Goal: Task Accomplishment & Management: Use online tool/utility

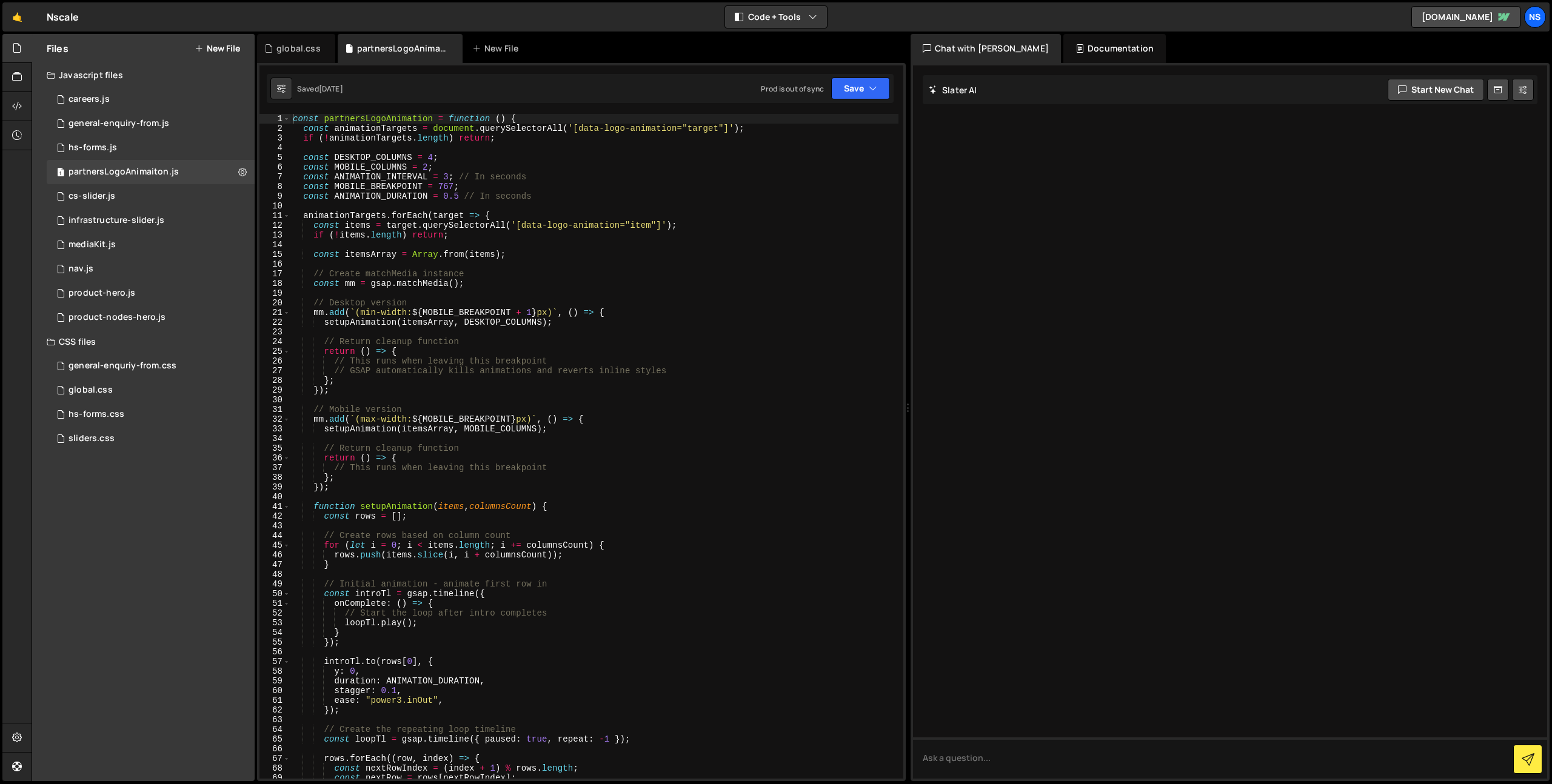
click at [54, 18] on div "Nscale ⚠️ Code is being edited in another browser" at bounding box center [63, 17] width 32 height 14
click at [23, 17] on link "🤙" at bounding box center [18, 17] width 30 height 29
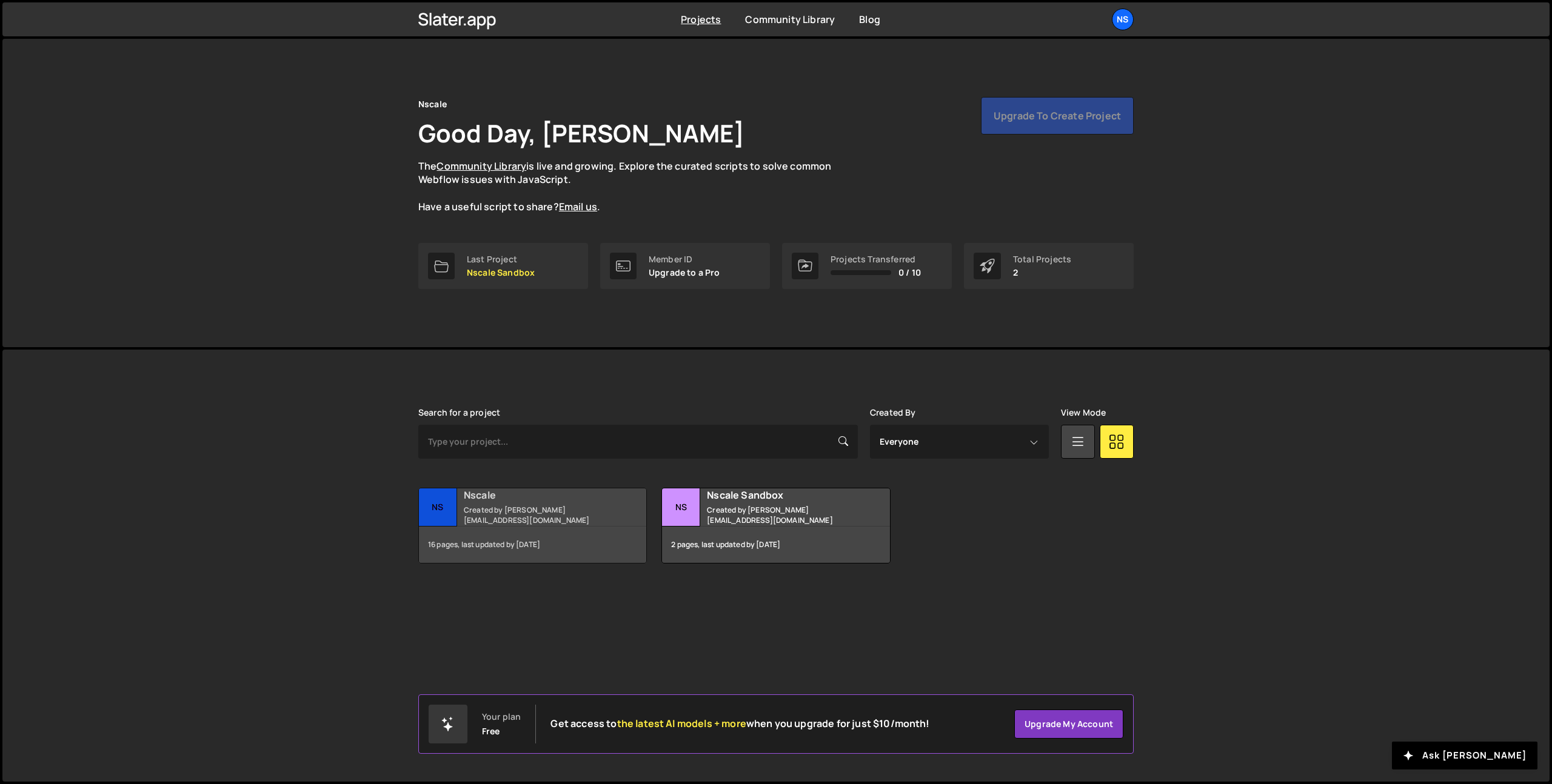
click at [523, 523] on div "Nscale Created by doug@dougturner.co.uk" at bounding box center [533, 507] width 227 height 38
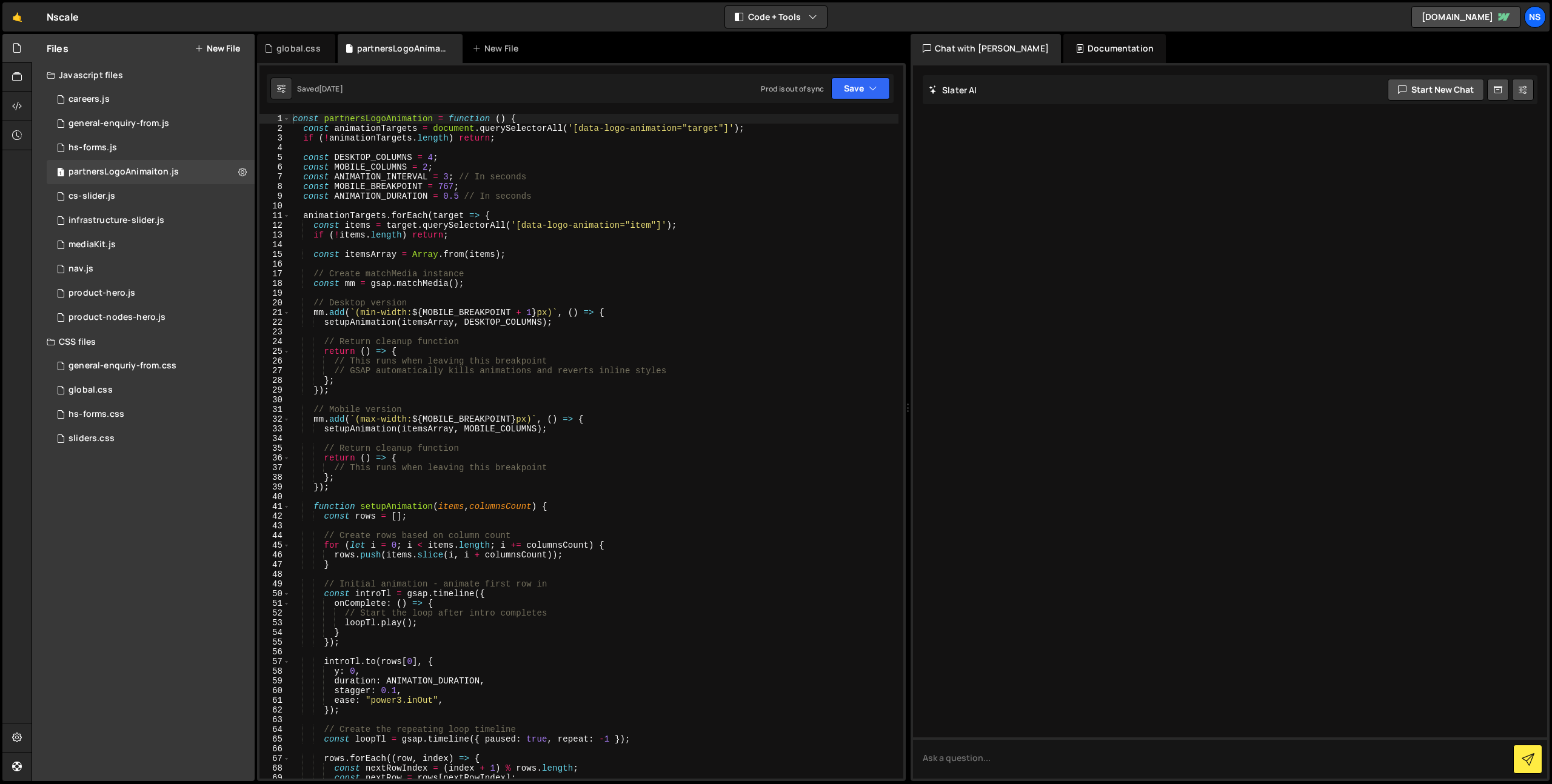
click at [887, 102] on div "Saved 4 days ago Prod is out of sync Upgrade to Edit Save Save to Staging S Sav…" at bounding box center [579, 88] width 626 height 29
click at [886, 90] on button "Save" at bounding box center [860, 89] width 59 height 22
click at [830, 152] on div "Save to Production S" at bounding box center [819, 157] width 126 height 12
